Goal: Complete application form: Complete application form

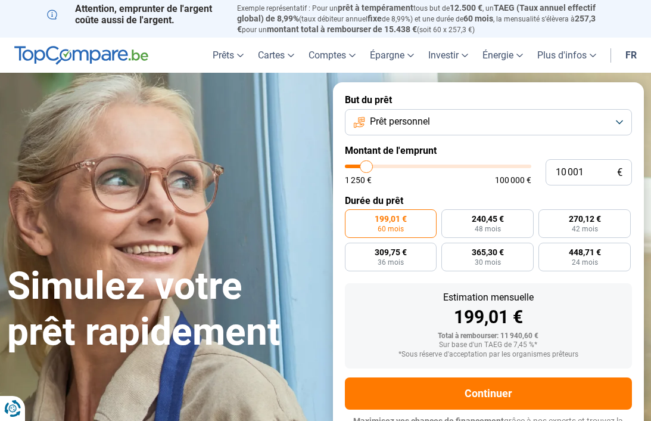
click at [618, 121] on button "Prêt personnel" at bounding box center [489, 122] width 288 height 26
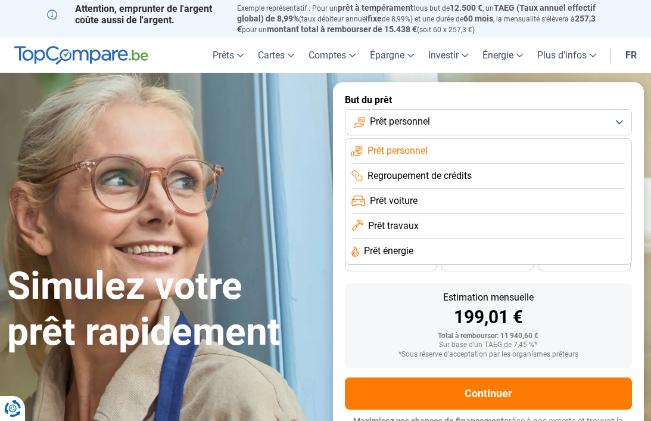
click at [306, 298] on h1 "Simulez votre prêt rapidement" at bounding box center [163, 309] width 312 height 92
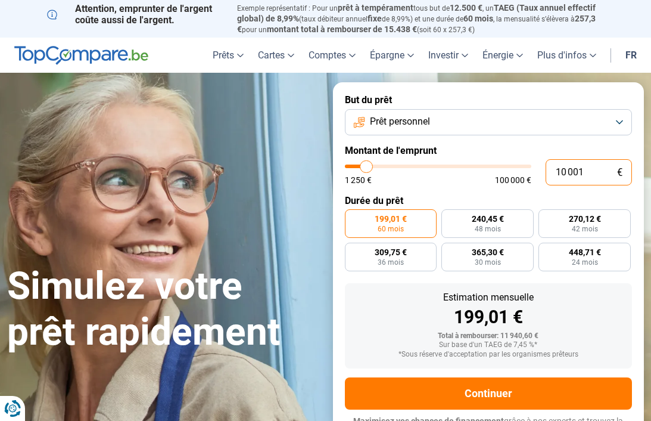
click at [587, 168] on input "10 001" at bounding box center [589, 172] width 86 height 26
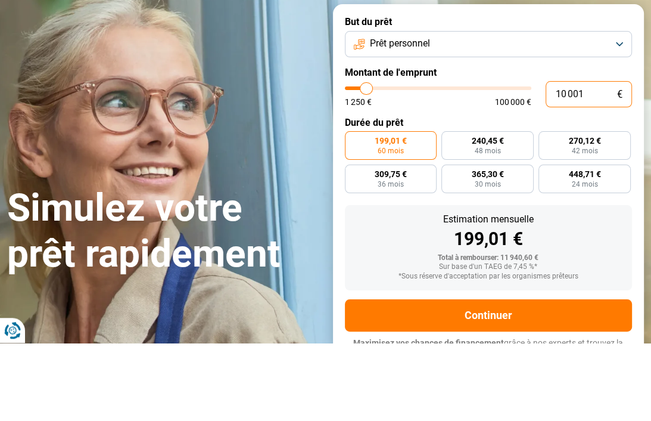
type input "13 250"
type input "13250"
type input "14 000"
type input "14000"
type input "14 500"
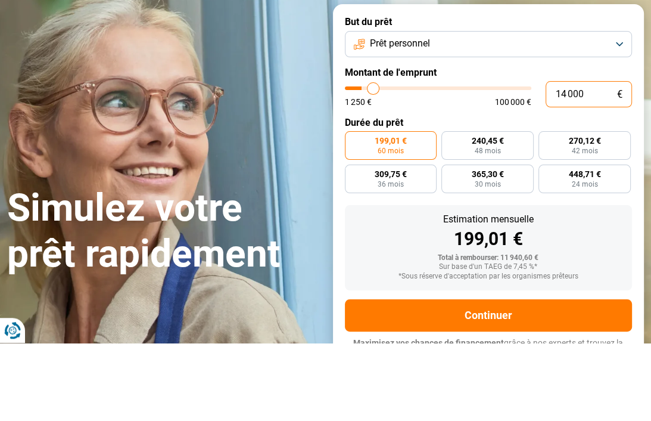
type input "14500"
type input "14 750"
type input "14750"
type input "15 000"
type input "15000"
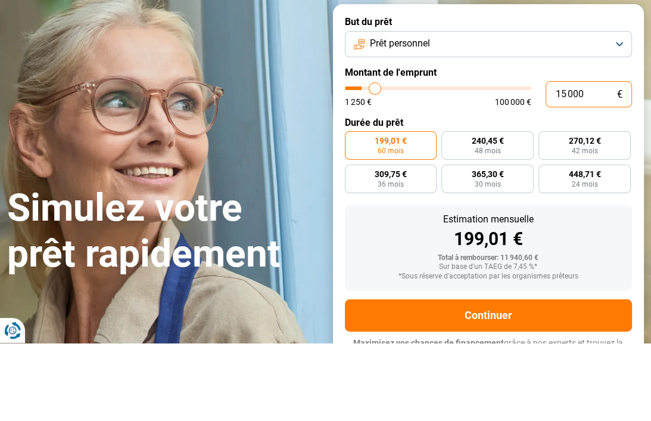
type input "15 500"
type input "15500"
type input "16 000"
type input "16000"
type input "16 500"
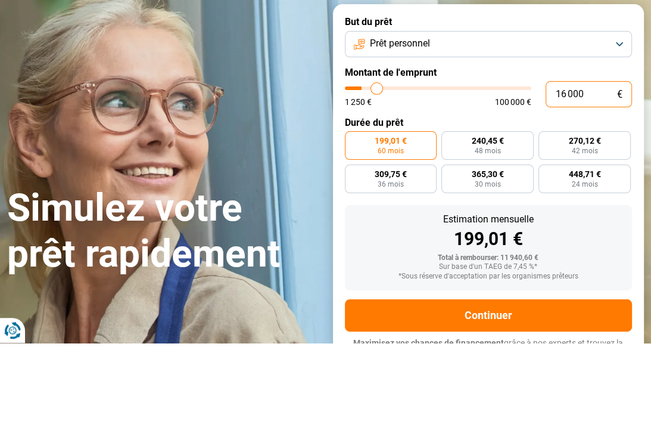
type input "16500"
type input "16 750"
type input "16750"
type input "17 000"
type input "17000"
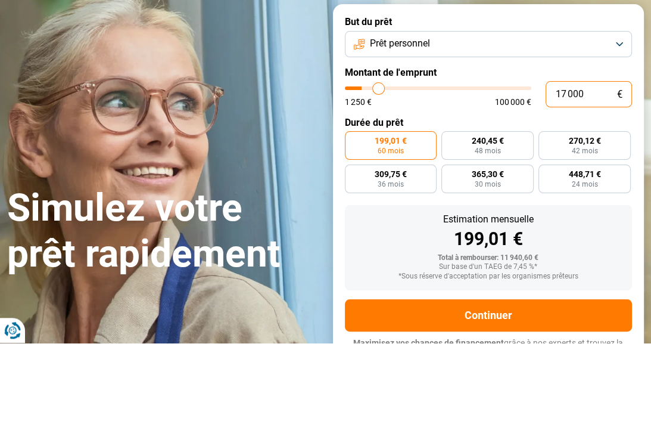
type input "17 750"
type input "17750"
type input "18 000"
type input "18000"
type input "18 500"
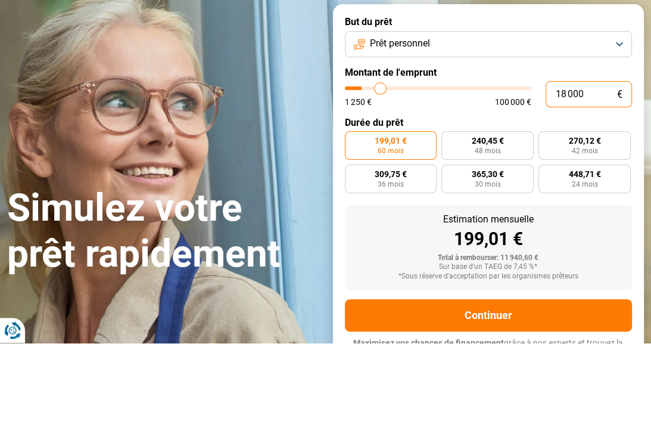
type input "18500"
type input "19 000"
type input "19000"
type input "19 500"
type input "19500"
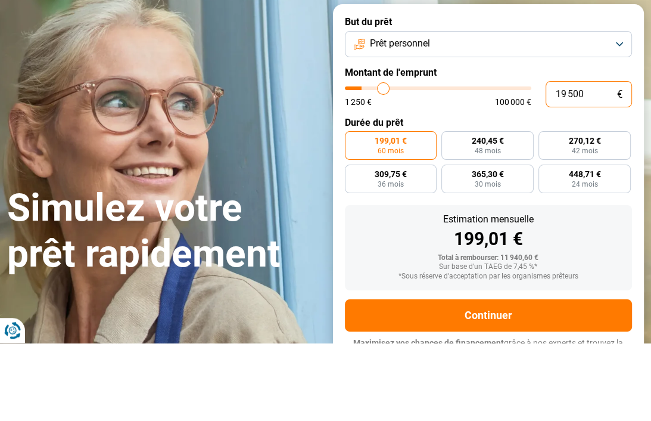
type input "19 750"
type input "19750"
type input "20 500"
type input "20500"
type input "21 250"
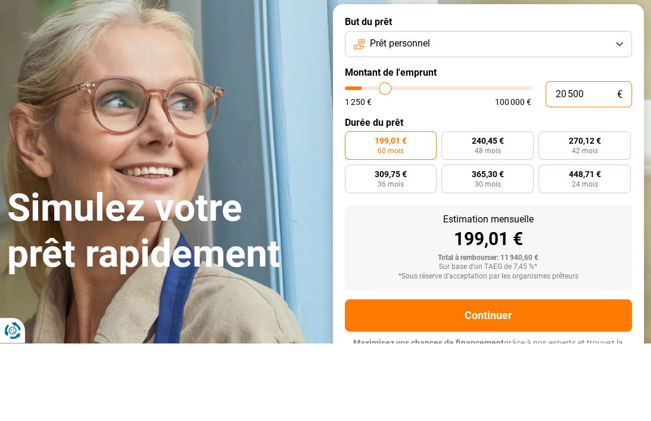
type input "21250"
type input "21 500"
type input "21500"
type input "21 750"
type input "21750"
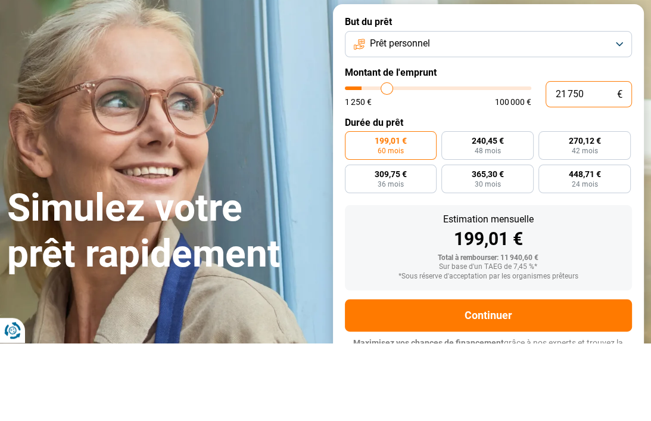
type input "22 250"
type input "22250"
type input "22 500"
type input "22500"
type input "22 750"
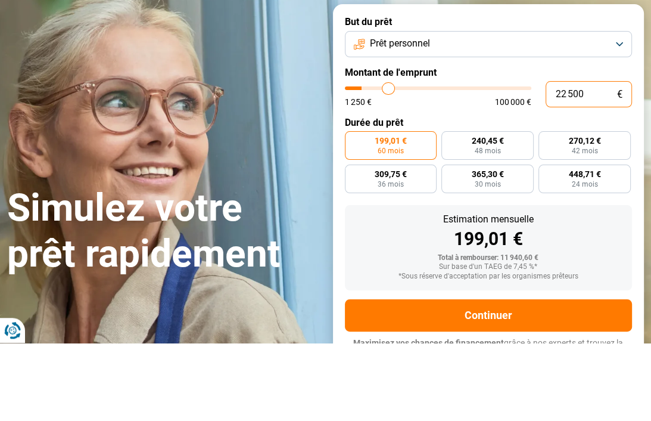
type input "22750"
type input "23 250"
type input "23250"
type input "23 500"
type input "23500"
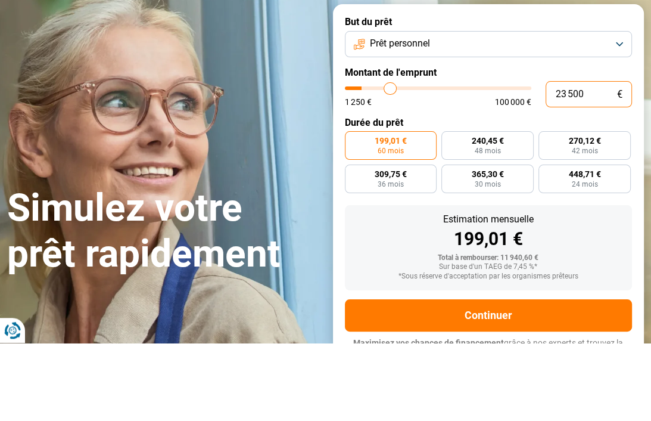
type input "23 750"
type input "23750"
type input "24 250"
type input "24250"
type input "24 500"
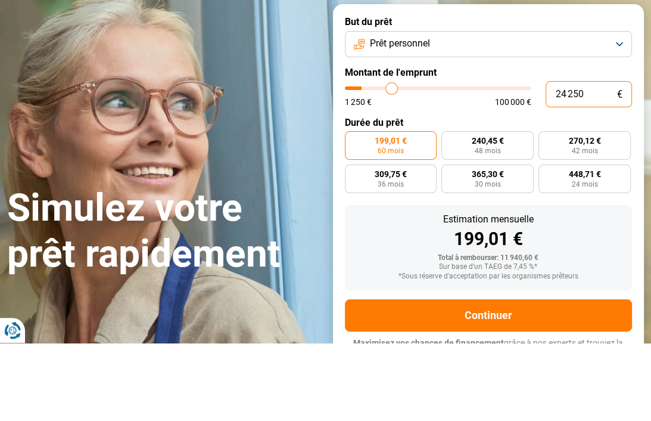
type input "24500"
type input "24 750"
type input "24750"
type input "25 250"
type input "25250"
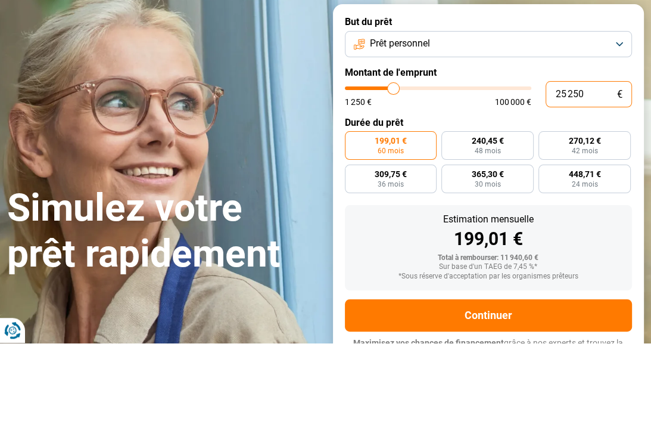
type input "25 500"
type input "25500"
type input "25 750"
type input "25750"
type input "26 250"
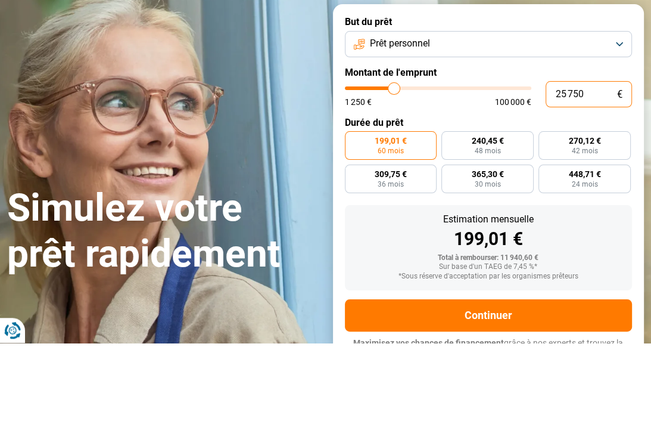
type input "26250"
type input "26 750"
type input "26750"
type input "27 250"
type input "27250"
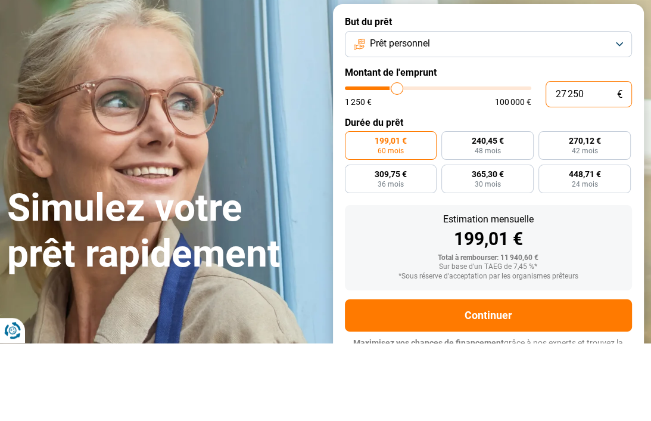
type input "27 500"
type input "27500"
type input "28 000"
type input "28000"
type input "28 250"
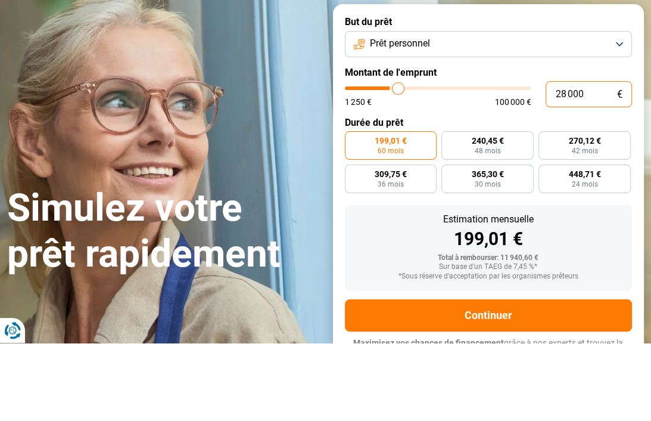
type input "28250"
type input "28 500"
type input "28500"
type input "29 000"
type input "29000"
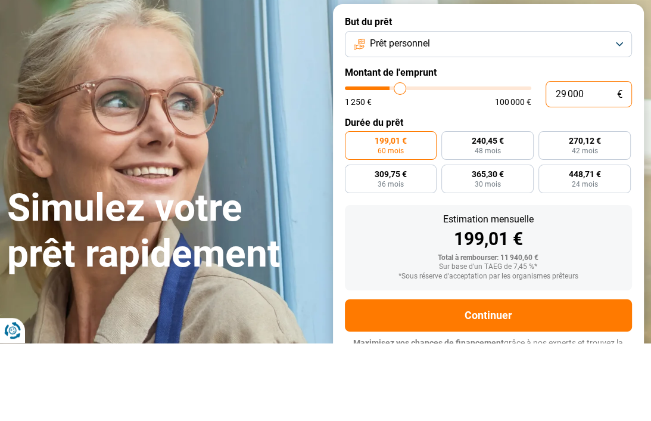
type input "29 250"
type input "29250"
type input "29 500"
type input "29500"
type input "30 000"
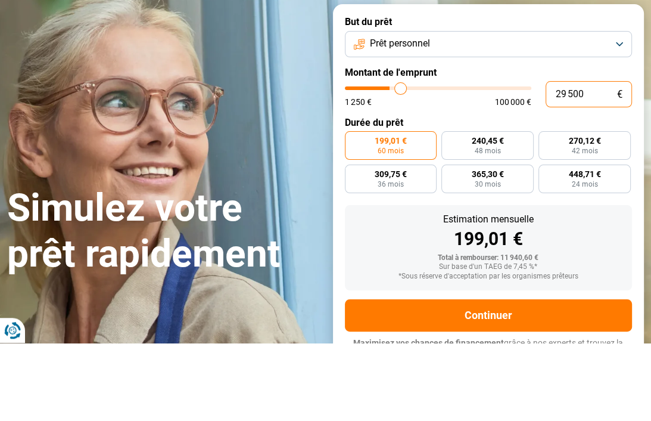
type input "30000"
type input "30 250"
type input "30250"
type input "31 000"
type input "31000"
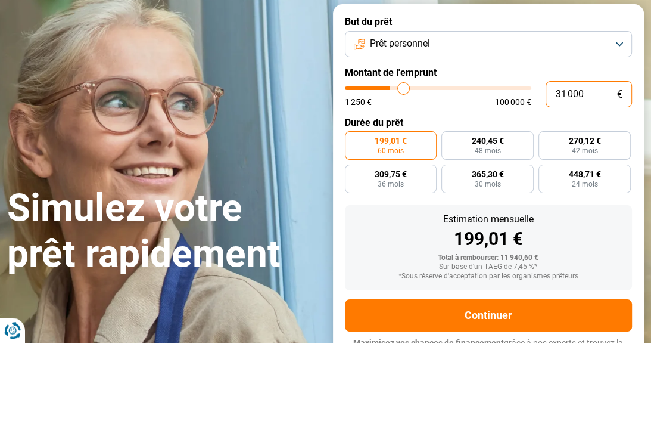
type input "31 250"
type input "31250"
type input "31 500"
type input "31500"
type input "32 000"
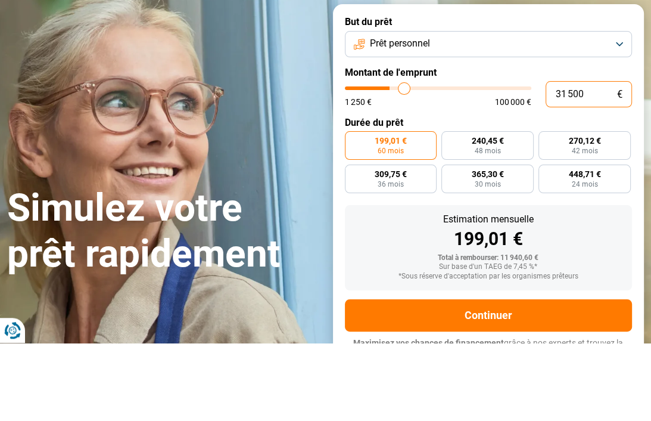
type input "32000"
type input "32 250"
type input "32250"
type input "32 500"
type input "32500"
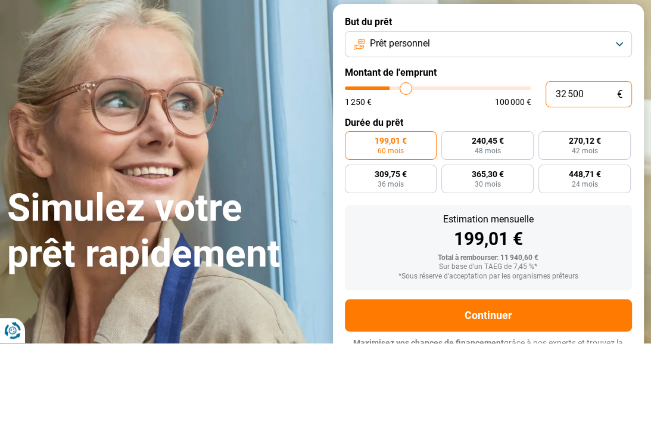
type input "33 000"
type input "33000"
type input "33 250"
type input "33250"
type input "33 500"
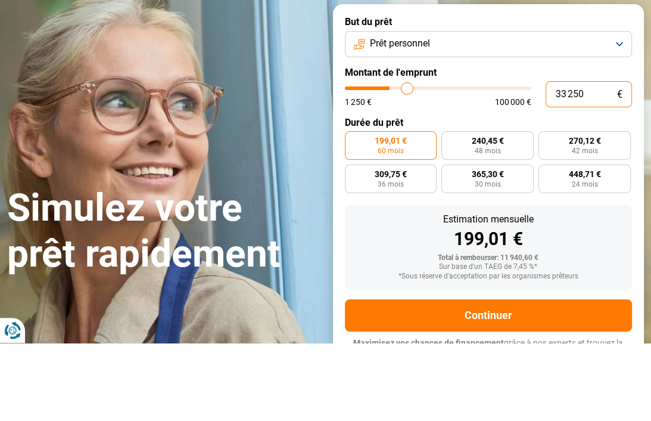
type input "33500"
type input "34 000"
type input "34000"
type input "34 250"
type input "34250"
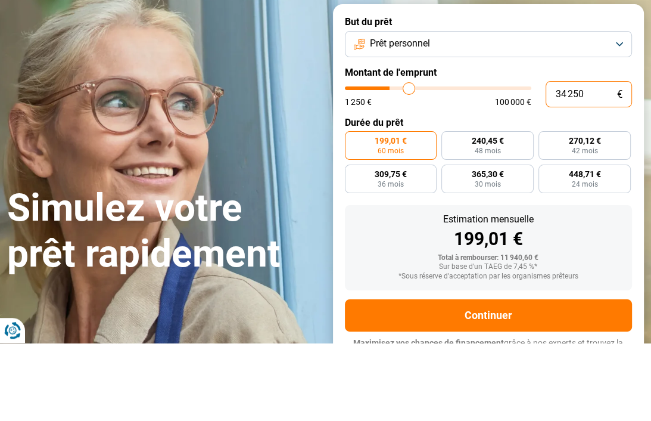
type input "34 750"
type input "34750"
type input "35 000"
type input "35000"
type input "35 250"
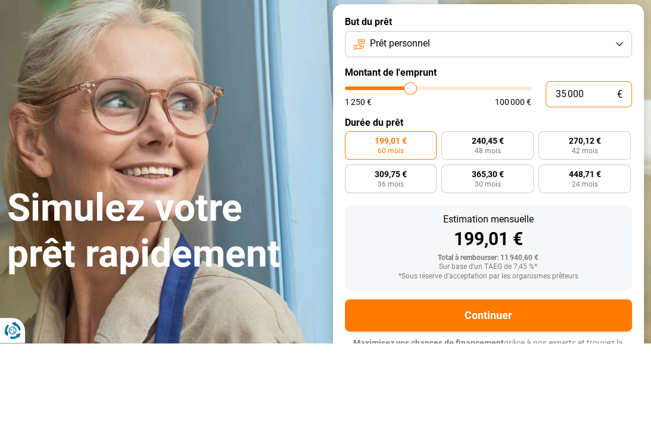
type input "35250"
type input "35 750"
type input "35750"
type input "36 000"
type input "36000"
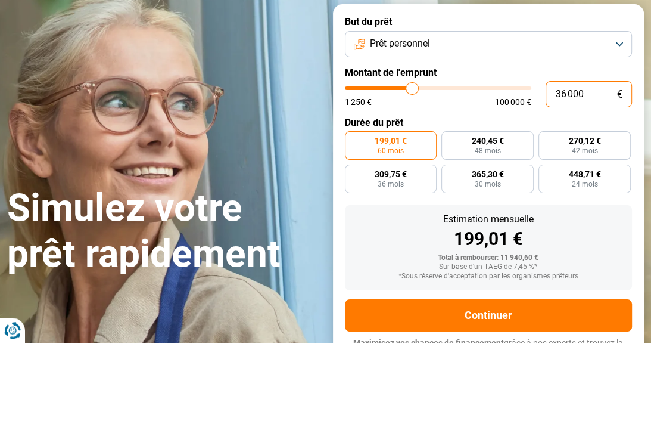
type input "36 250"
type input "36250"
type input "36 750"
type input "36750"
type input "37 000"
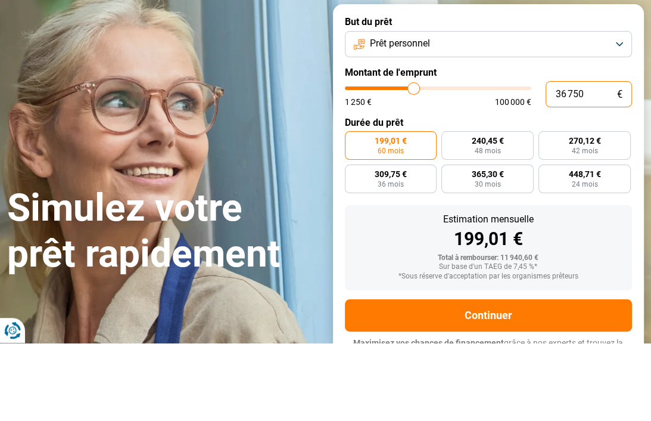
type input "37000"
type input "37 250"
type input "37250"
type input "37 750"
type input "37750"
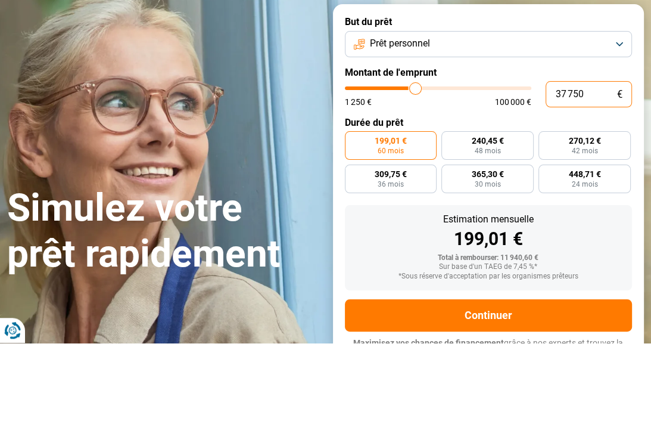
type input "38 000"
type input "38000"
type input "38 250"
type input "38250"
type input "38 750"
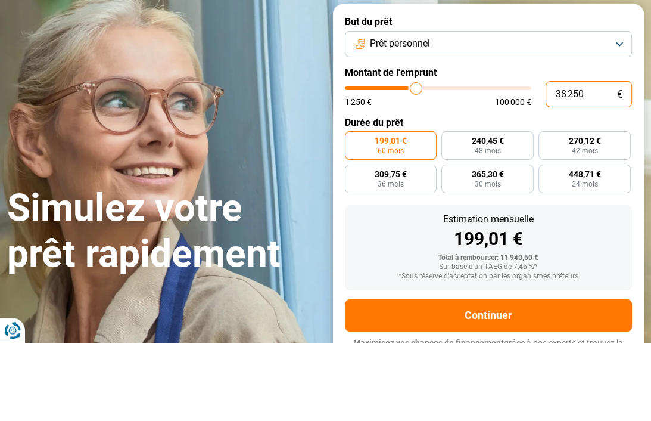
type input "38750"
type input "39 000"
type input "39000"
type input "39 250"
type input "39250"
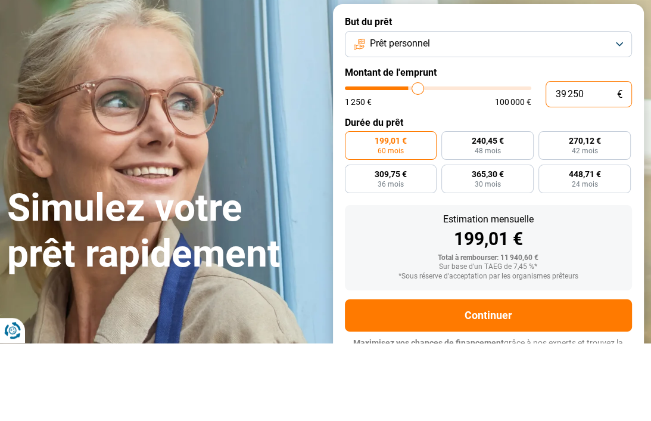
type input "39 750"
type input "39750"
type input "40 000"
type input "40000"
type input "40 250"
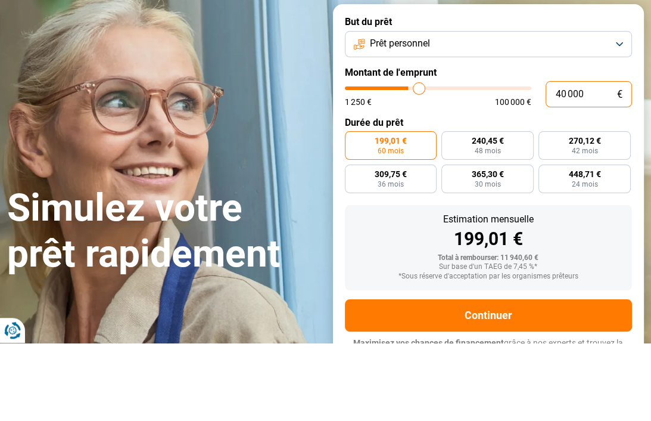
type input "40250"
type input "40 750"
type input "40750"
type input "41 000"
type input "41000"
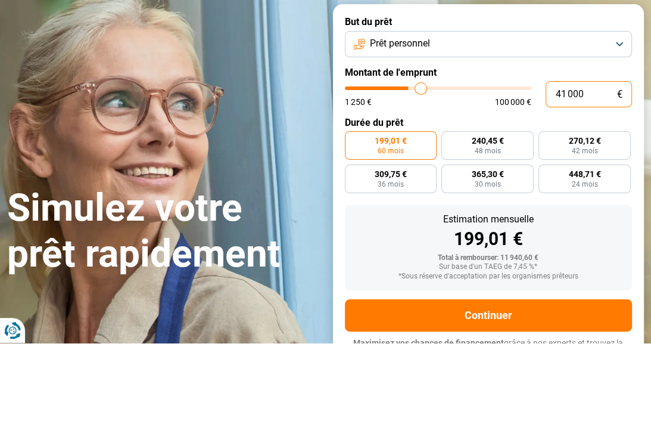
type input "41 500"
type input "41500"
type input "41 750"
type input "41750"
type input "42 000"
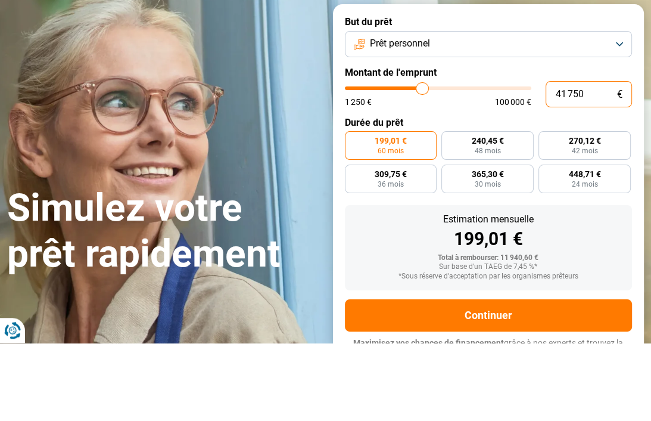
type input "42000"
type input "42 500"
type input "42500"
type input "42 750"
type input "42750"
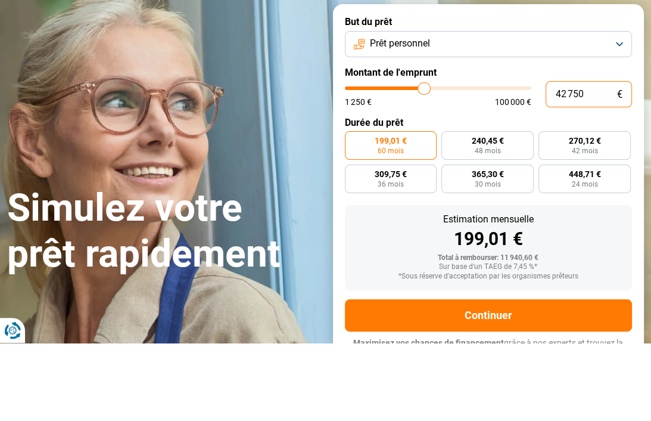
type input "43 000"
type input "43000"
radio input "false"
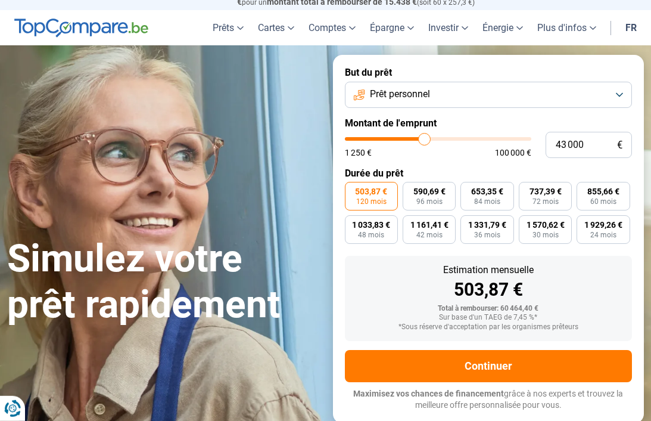
scroll to position [28, 0]
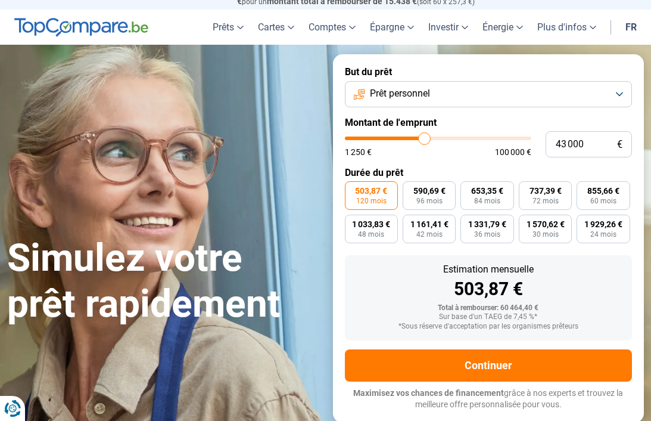
type input "43 750"
type input "43750"
type input "43 250"
type input "43250"
type input "43 000"
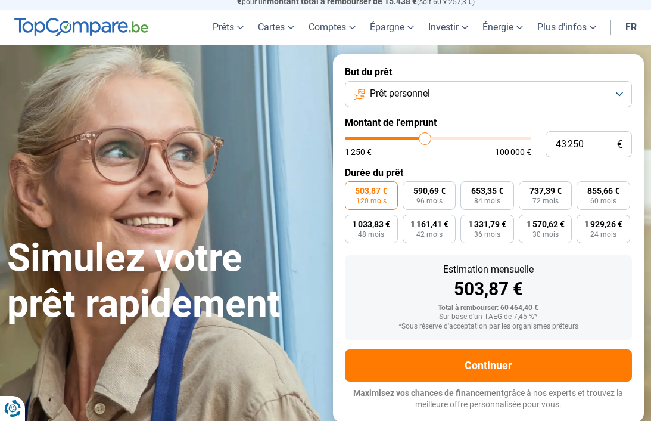
type input "43000"
type input "42 750"
type input "42750"
type input "42 250"
type input "42250"
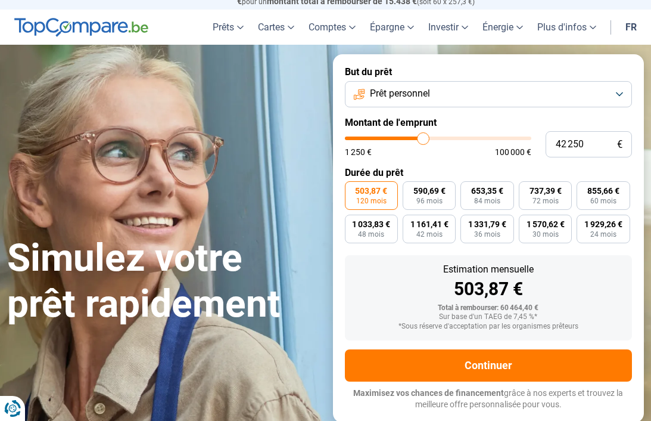
type input "42 000"
type input "42000"
type input "41 250"
type input "41250"
type input "41 000"
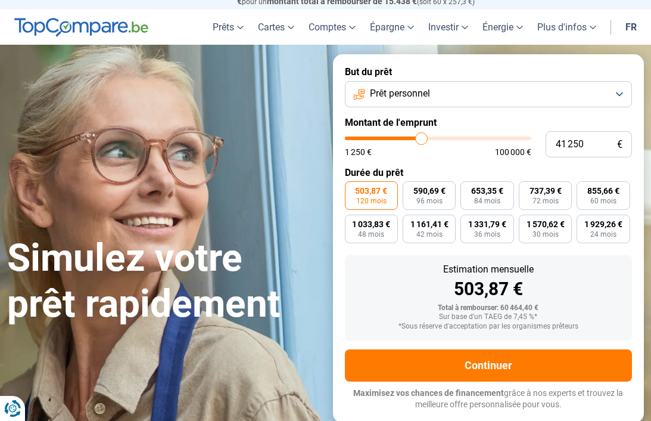
type input "41000"
type input "40 750"
type input "40750"
type input "40 000"
type input "40000"
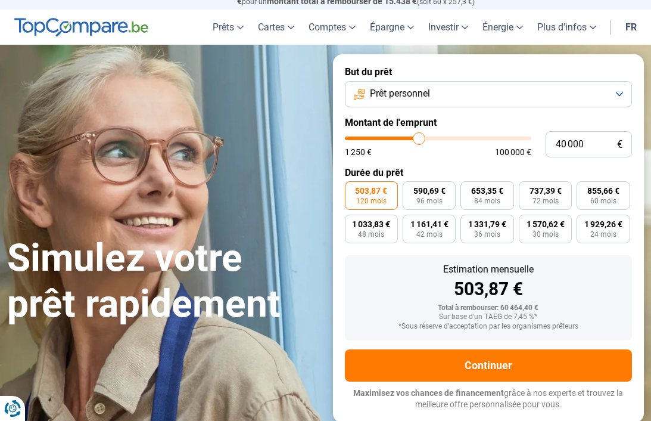
type input "39 750"
type input "39750"
type input "39 250"
type input "39250"
type input "39 000"
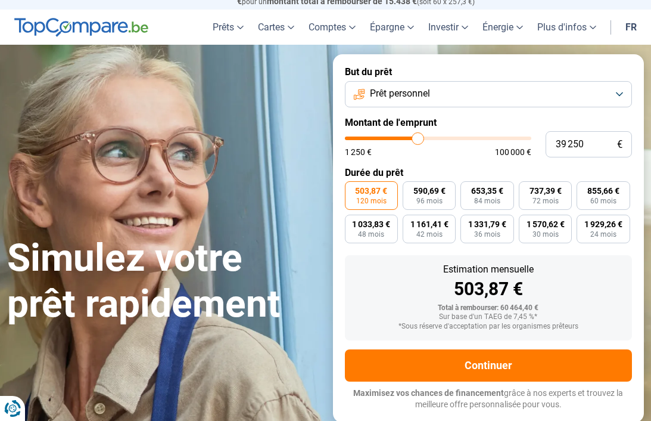
type input "39000"
type input "38 500"
type input "38500"
type input "38 000"
type input "38000"
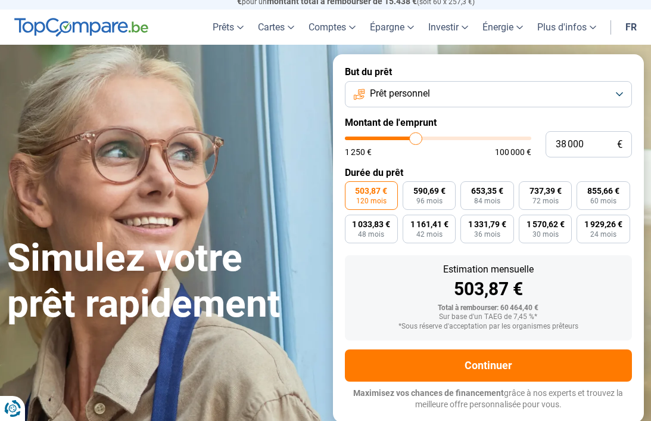
type input "37 250"
type input "37250"
type input "37 000"
type input "37000"
type input "36 500"
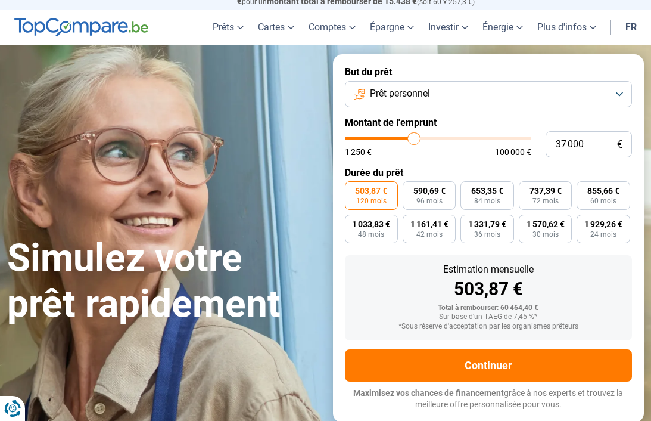
type input "36500"
type input "36 250"
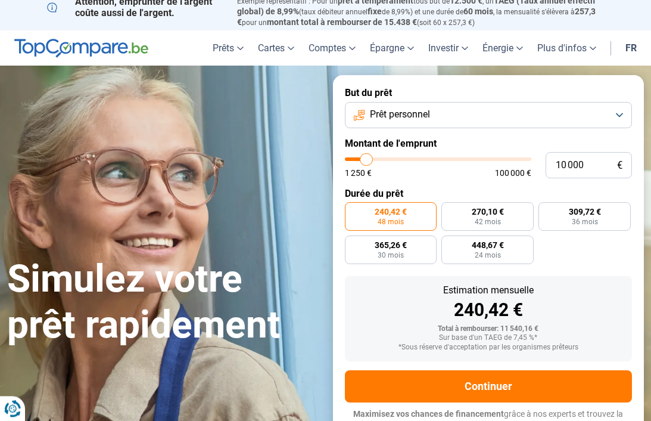
scroll to position [0, 0]
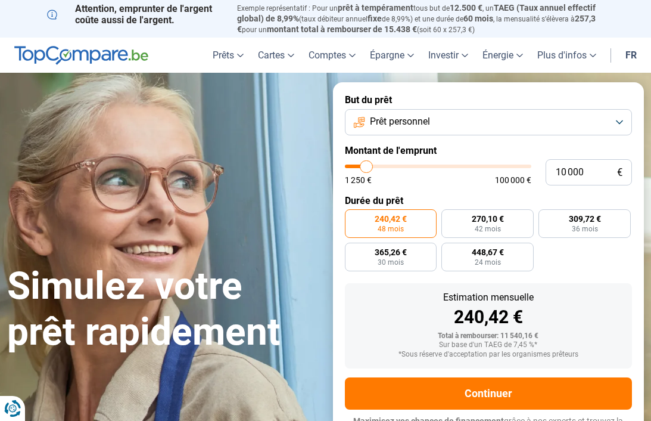
click at [620, 122] on button "Prêt personnel" at bounding box center [489, 122] width 288 height 26
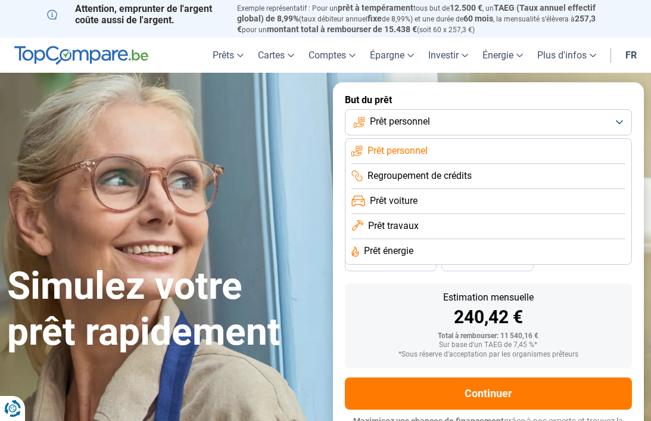
click at [409, 197] on span "Prêt voiture" at bounding box center [394, 200] width 48 height 13
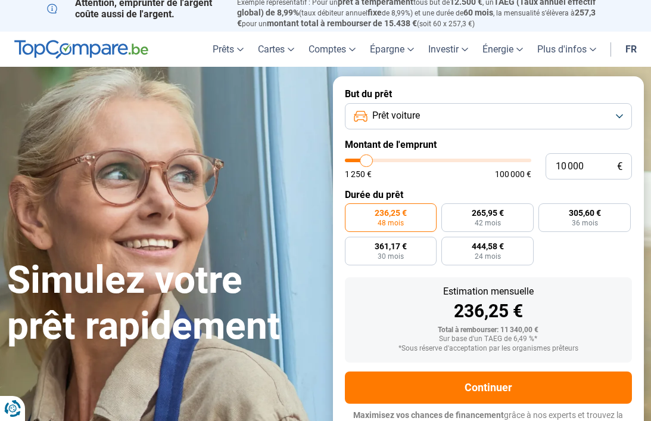
scroll to position [13, 0]
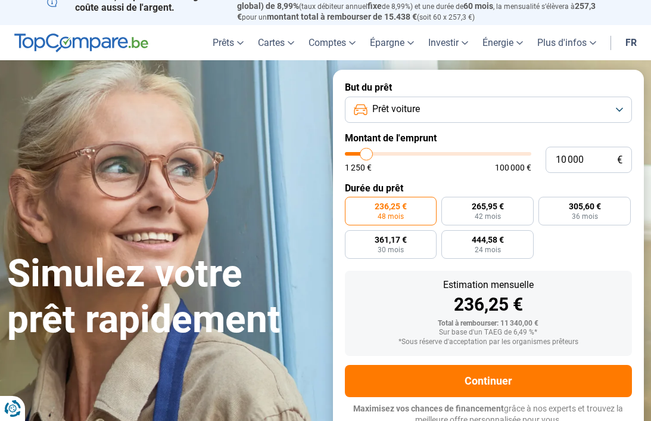
click at [620, 100] on button "Prêt voiture" at bounding box center [489, 110] width 288 height 26
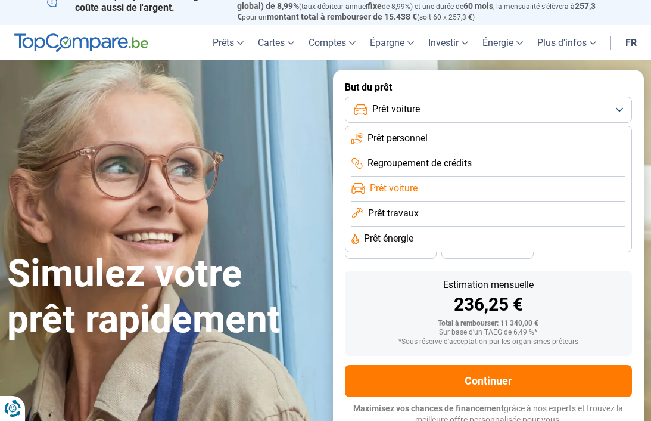
click at [523, 211] on li "Prêt travaux" at bounding box center [488, 213] width 275 height 25
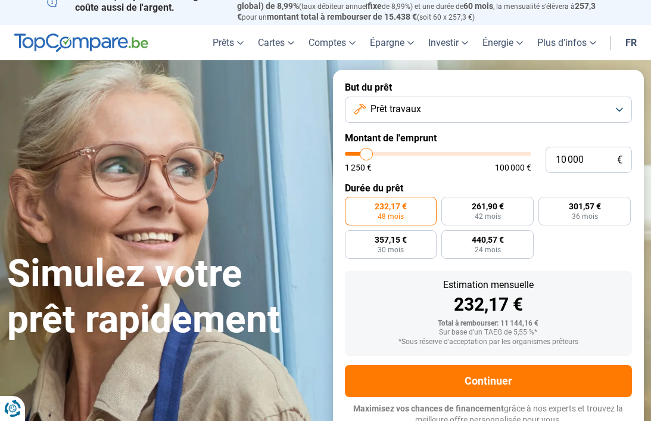
click at [623, 99] on button "Prêt travaux" at bounding box center [489, 110] width 288 height 26
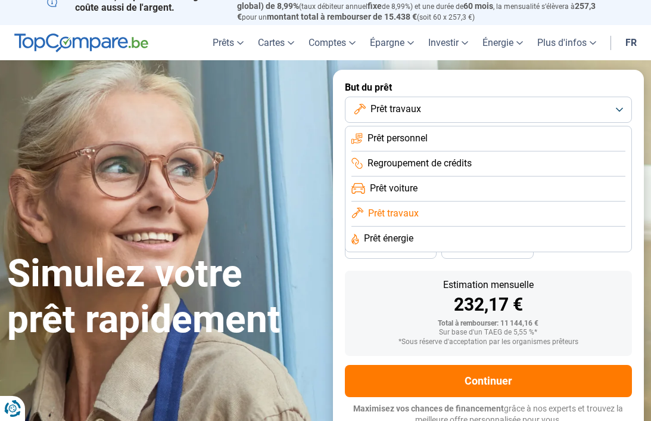
click at [550, 236] on li "Prêt énergie" at bounding box center [488, 238] width 275 height 25
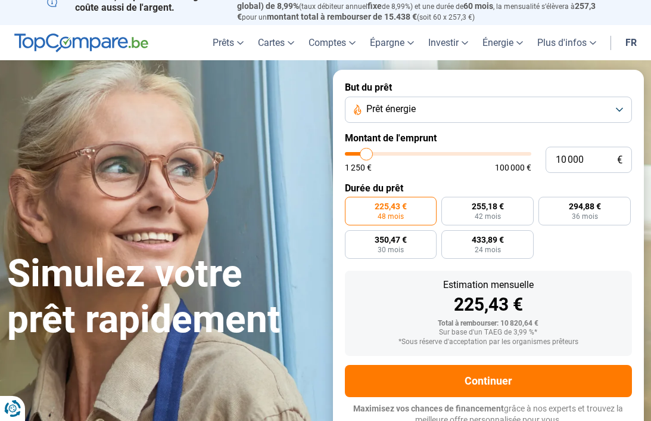
click at [617, 108] on button "Prêt énergie" at bounding box center [489, 110] width 288 height 26
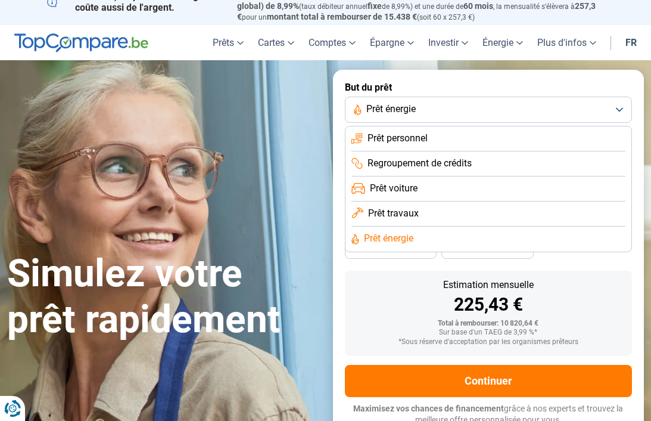
click at [575, 135] on li "Prêt personnel" at bounding box center [488, 138] width 275 height 25
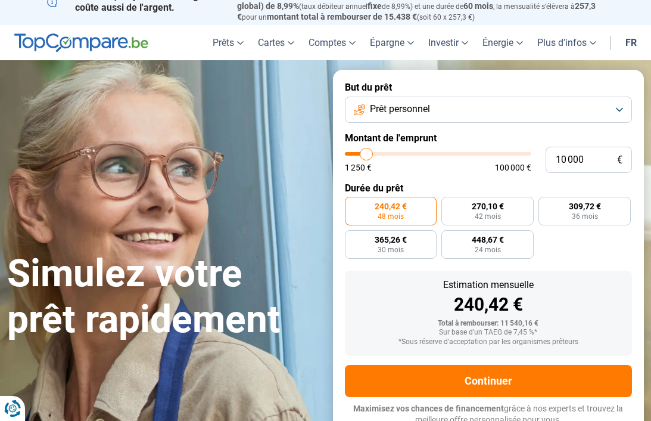
click at [615, 108] on button "Prêt personnel" at bounding box center [489, 110] width 288 height 26
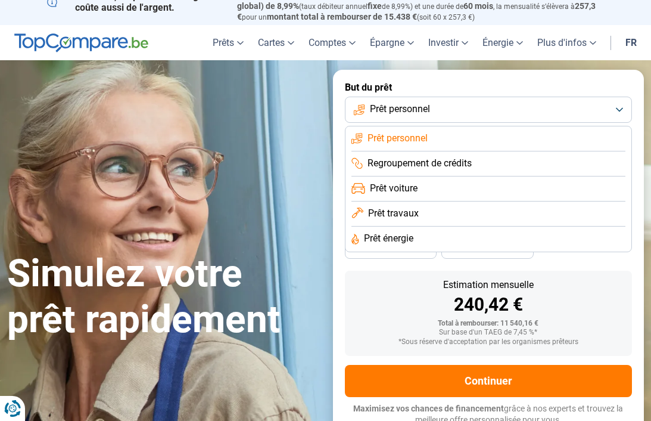
click at [441, 158] on span "Regroupement de crédits" at bounding box center [420, 163] width 104 height 13
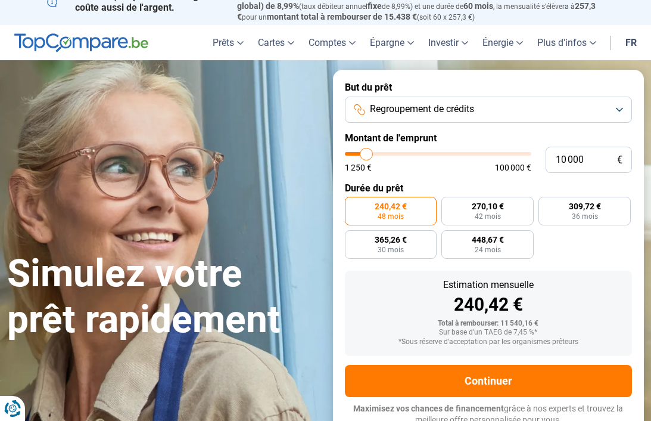
click at [621, 101] on button "Regroupement de crédits" at bounding box center [489, 110] width 288 height 26
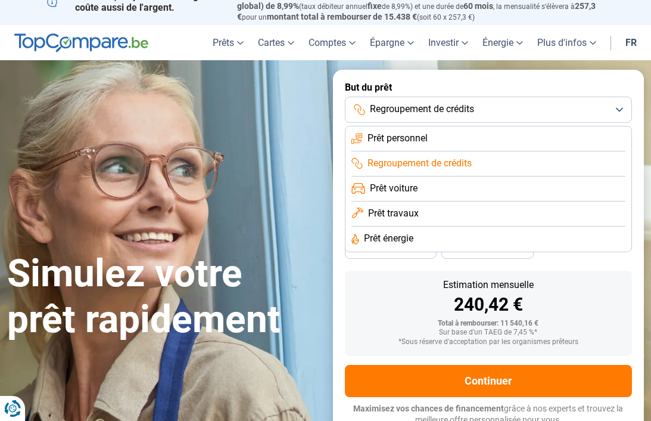
click at [587, 134] on li "Prêt personnel" at bounding box center [488, 138] width 275 height 25
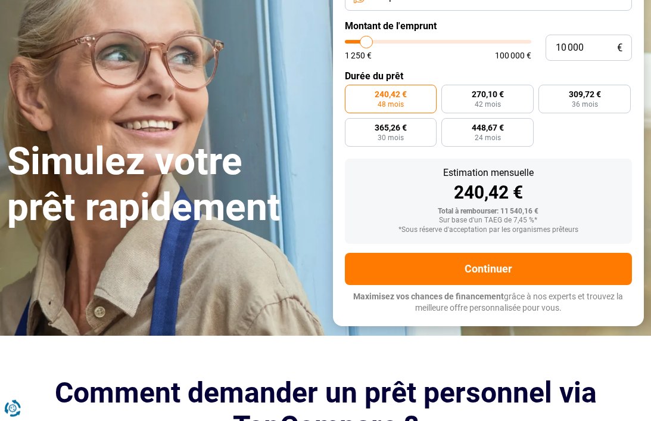
scroll to position [125, 0]
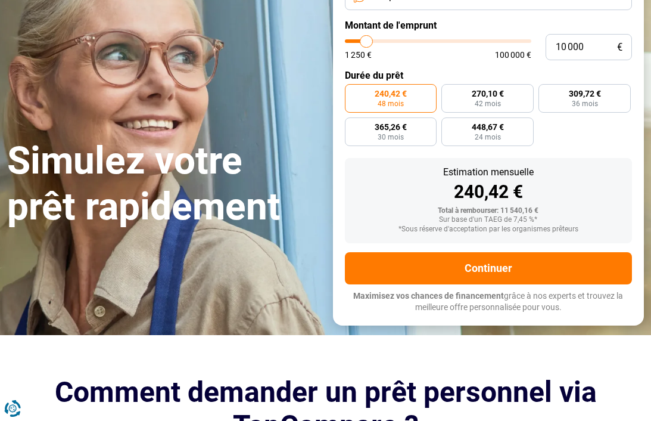
click at [496, 259] on button "Continuer" at bounding box center [489, 268] width 288 height 32
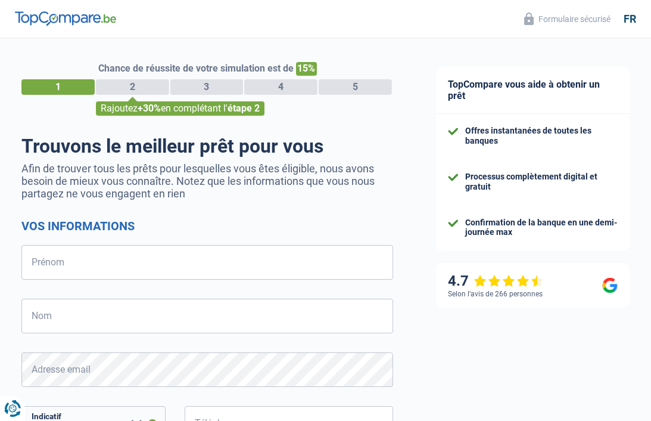
select select "32"
